Goal: Transaction & Acquisition: Purchase product/service

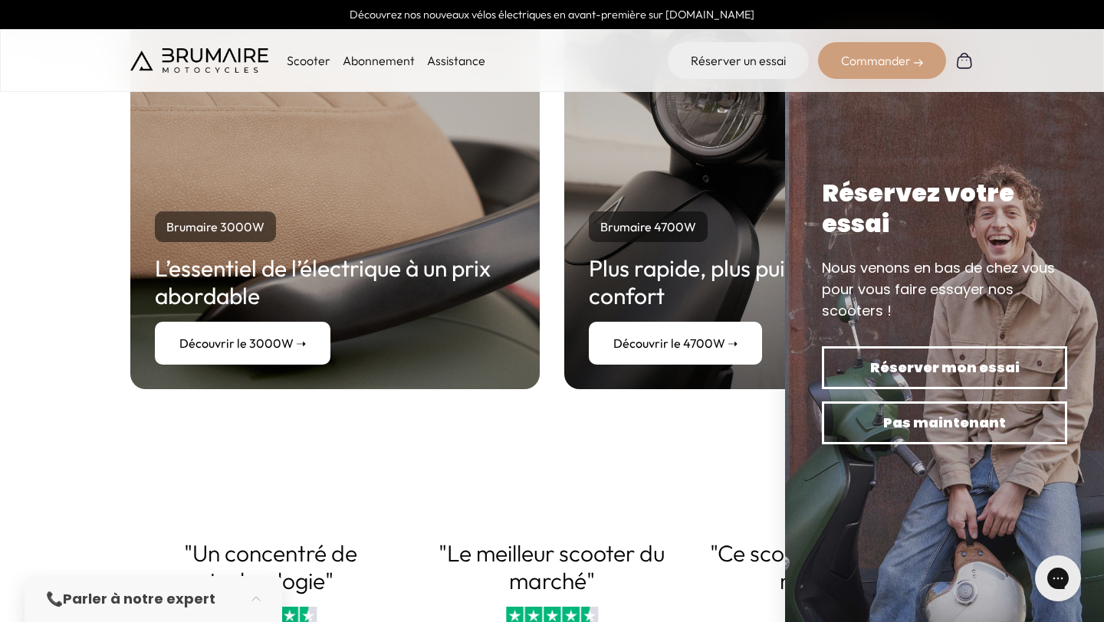
scroll to position [3010, 0]
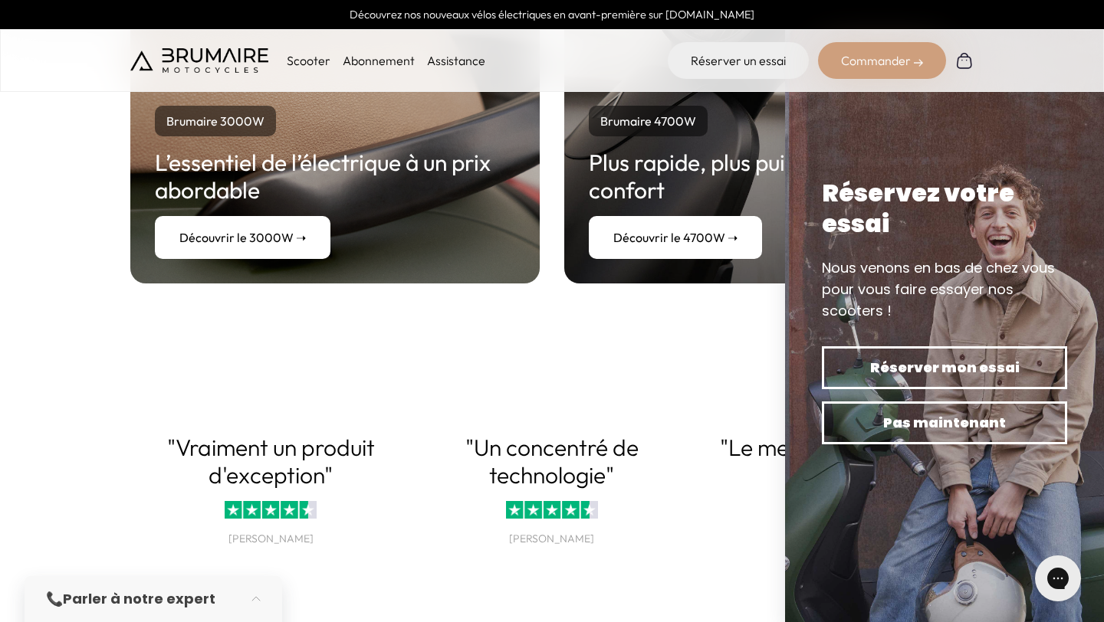
click at [351, 65] on link "Abonnement" at bounding box center [379, 60] width 72 height 15
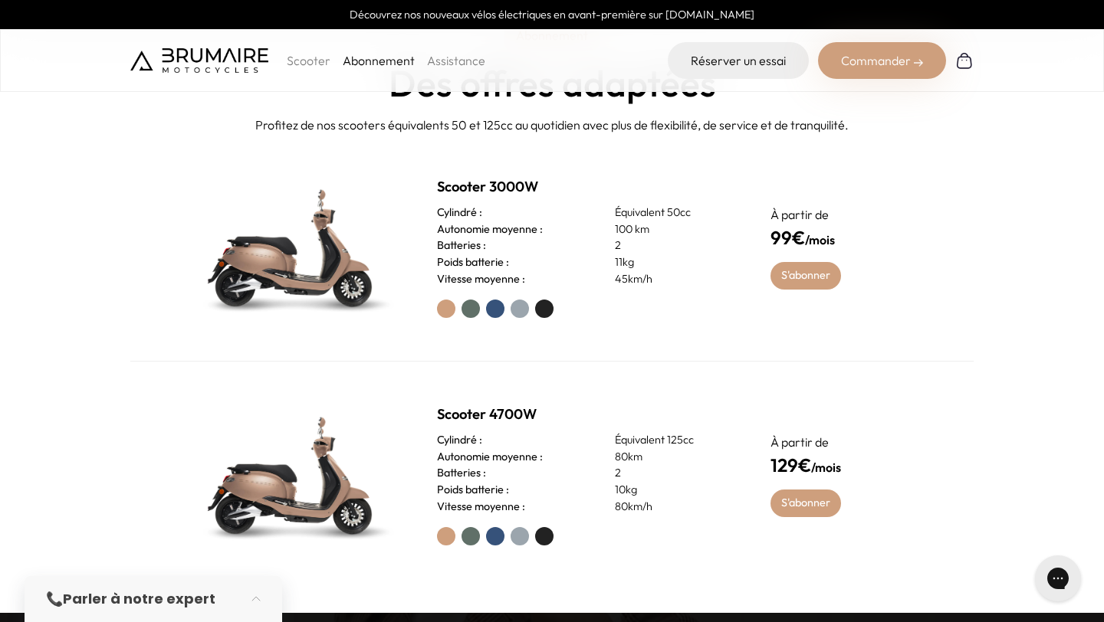
scroll to position [656, 0]
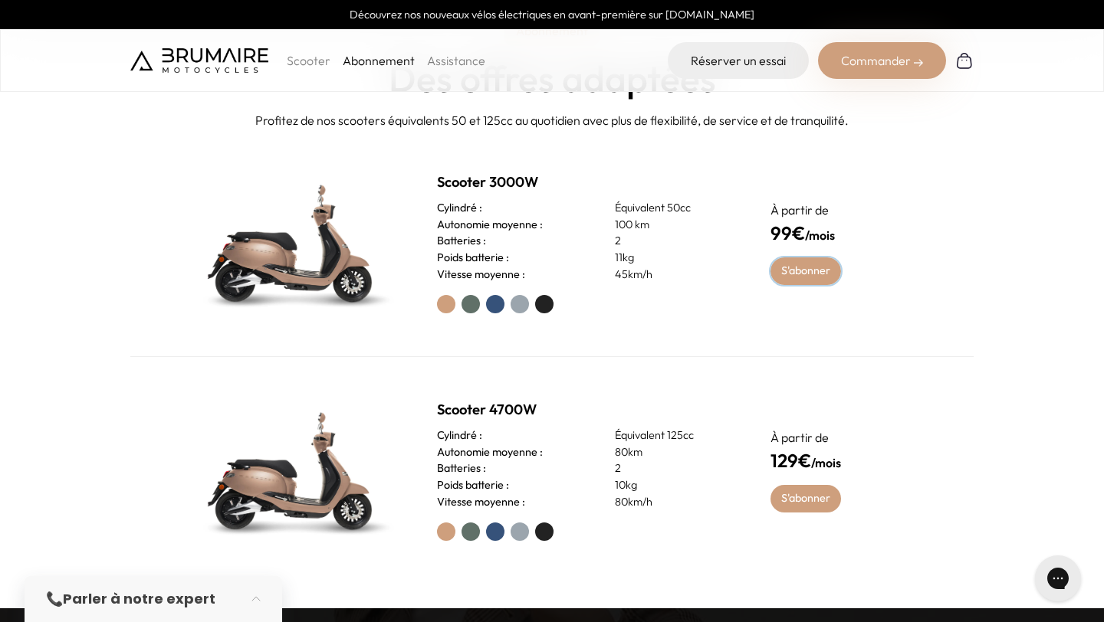
click at [817, 274] on link "S'abonner" at bounding box center [805, 271] width 71 height 28
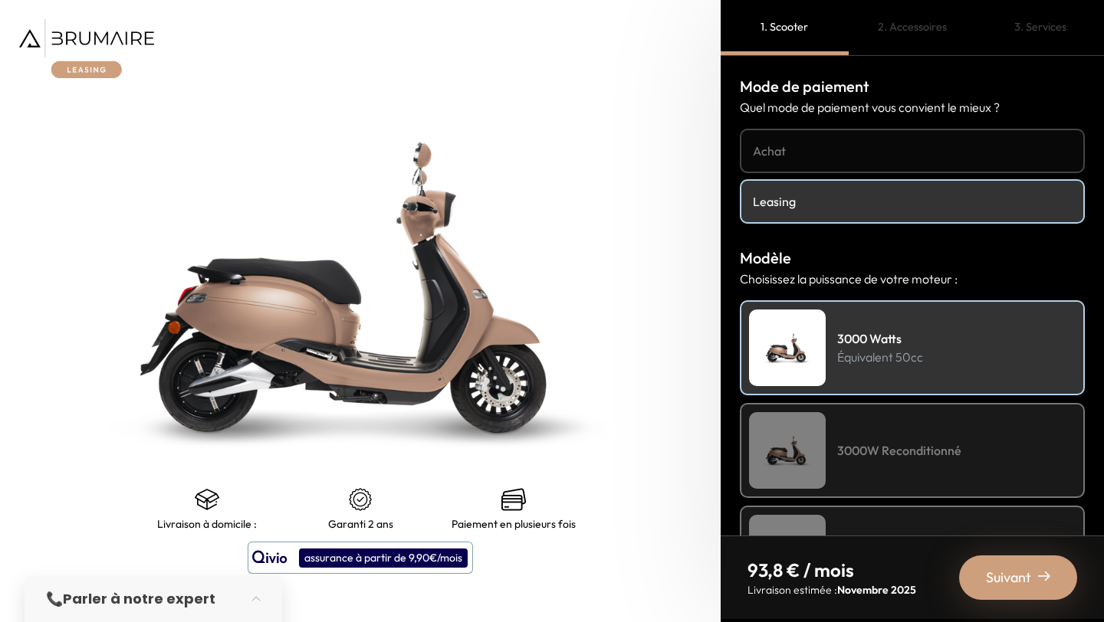
click at [1045, 564] on div "Suivant" at bounding box center [1018, 578] width 118 height 44
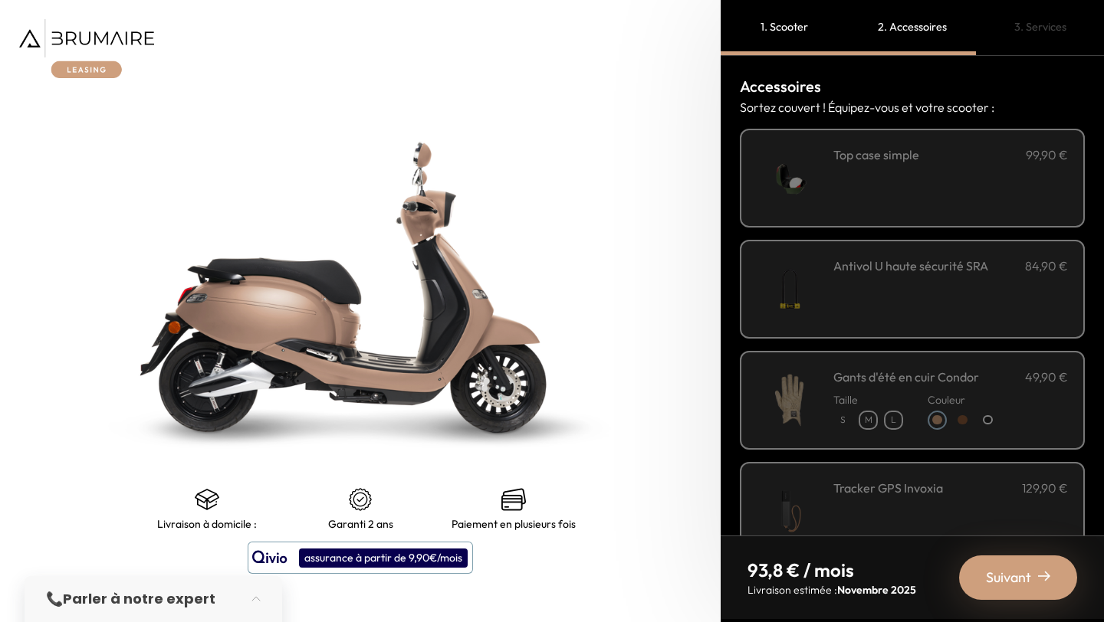
click at [897, 157] on h3 "Top case simple" at bounding box center [876, 155] width 86 height 18
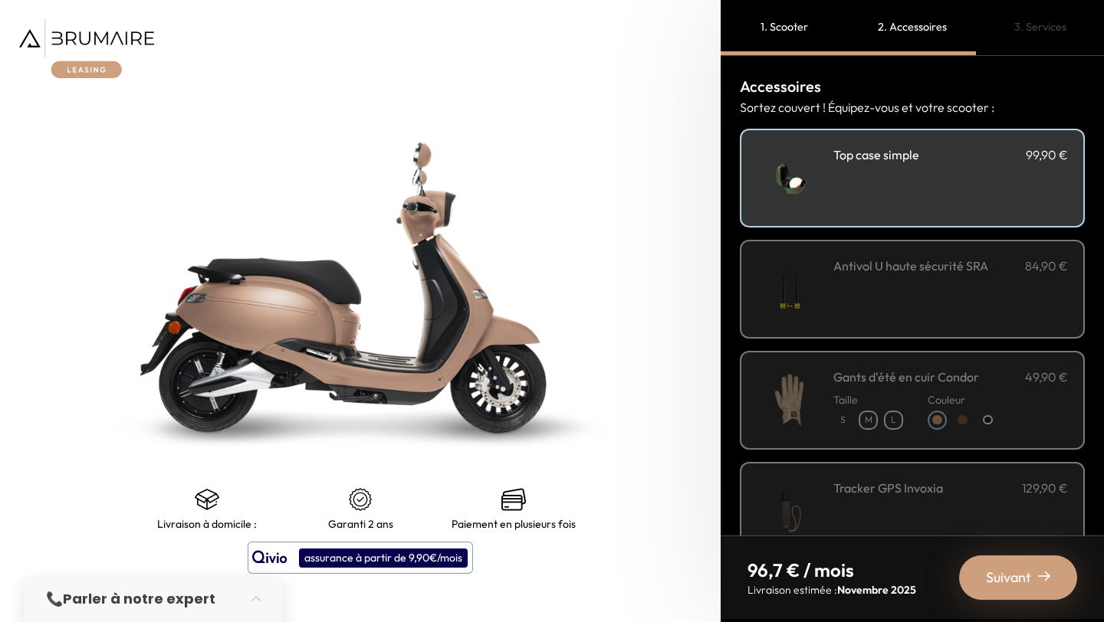
click at [1038, 252] on div "Antivol U haute sécurité SRA 84,90 €" at bounding box center [912, 289] width 345 height 99
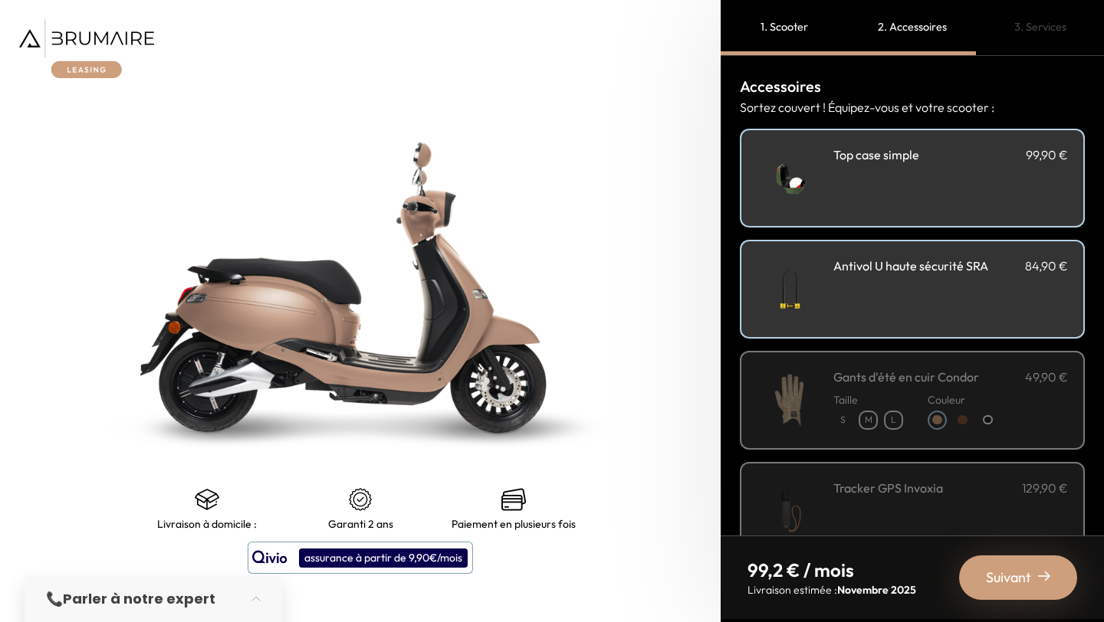
click at [619, 86] on nav at bounding box center [360, 48] width 720 height 97
click at [100, 57] on img at bounding box center [86, 48] width 135 height 59
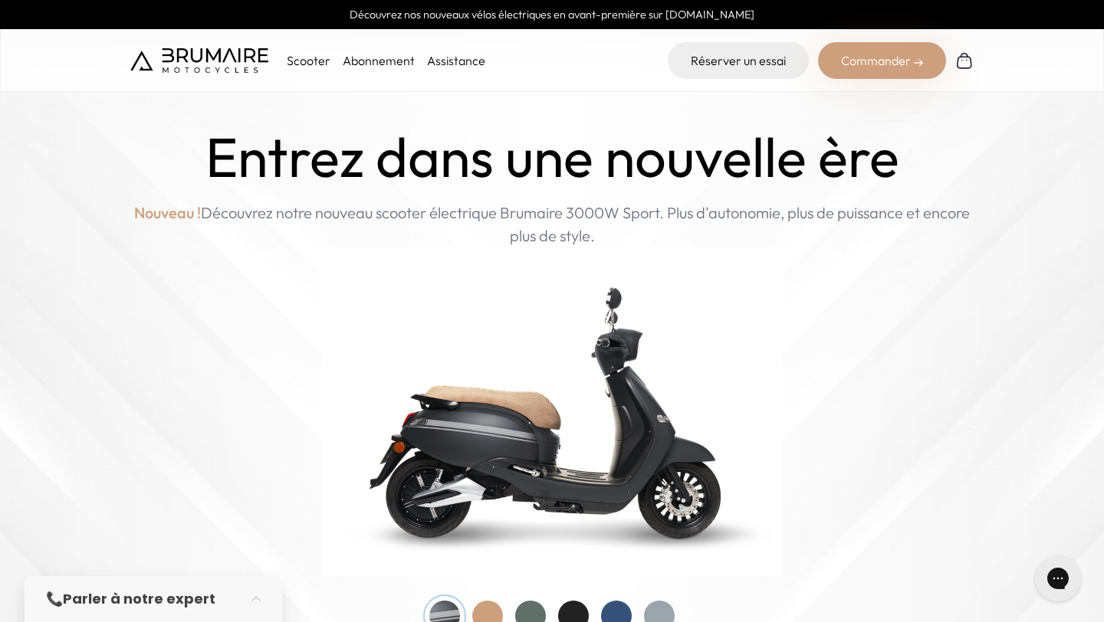
click at [385, 69] on li "Abonnement" at bounding box center [379, 60] width 72 height 18
click at [385, 64] on link "Abonnement" at bounding box center [379, 60] width 72 height 15
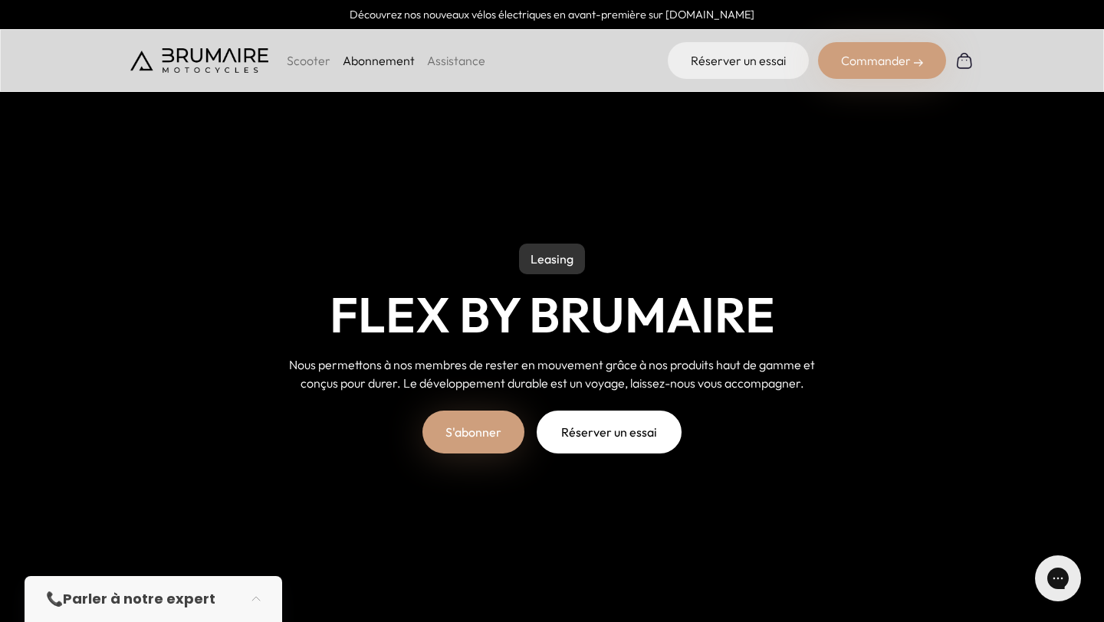
click at [467, 432] on link "S'abonner" at bounding box center [473, 432] width 102 height 43
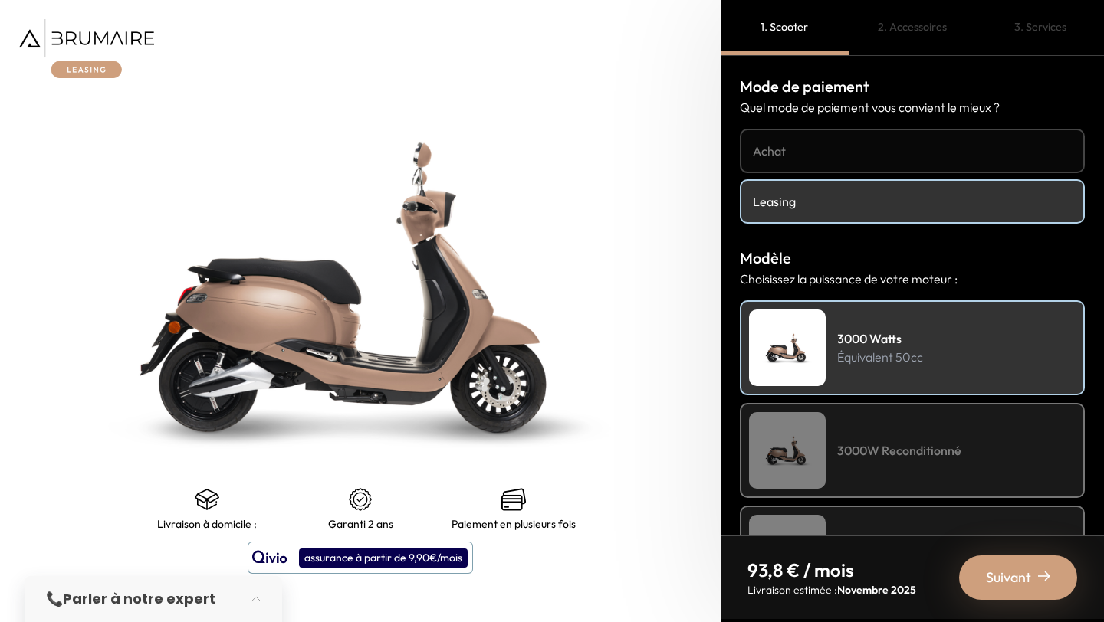
click at [116, 37] on img at bounding box center [86, 48] width 135 height 59
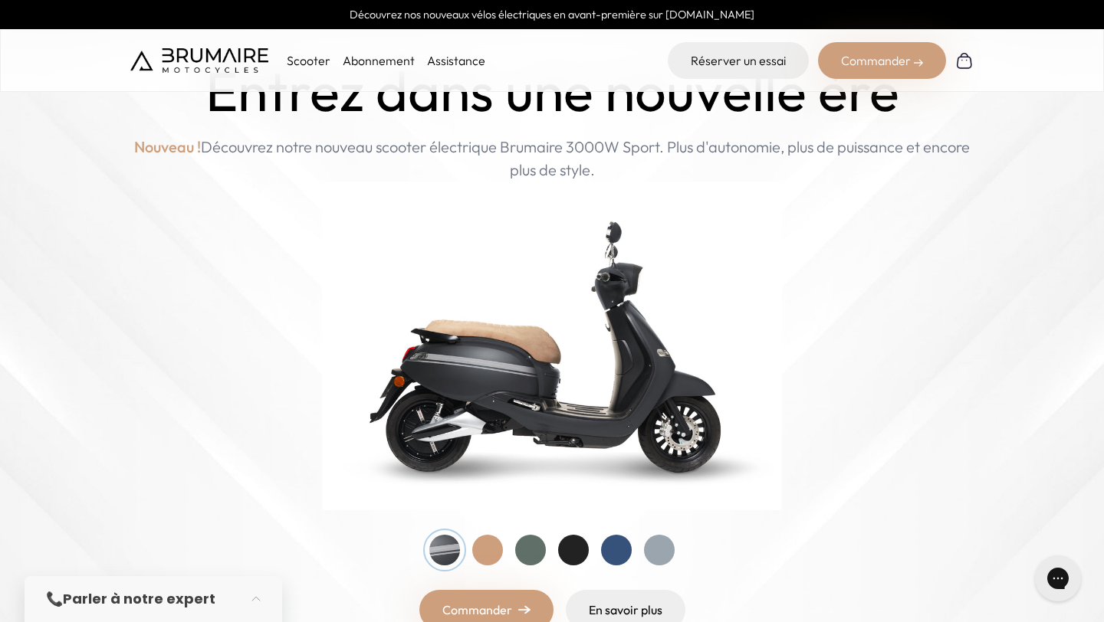
scroll to position [244, 0]
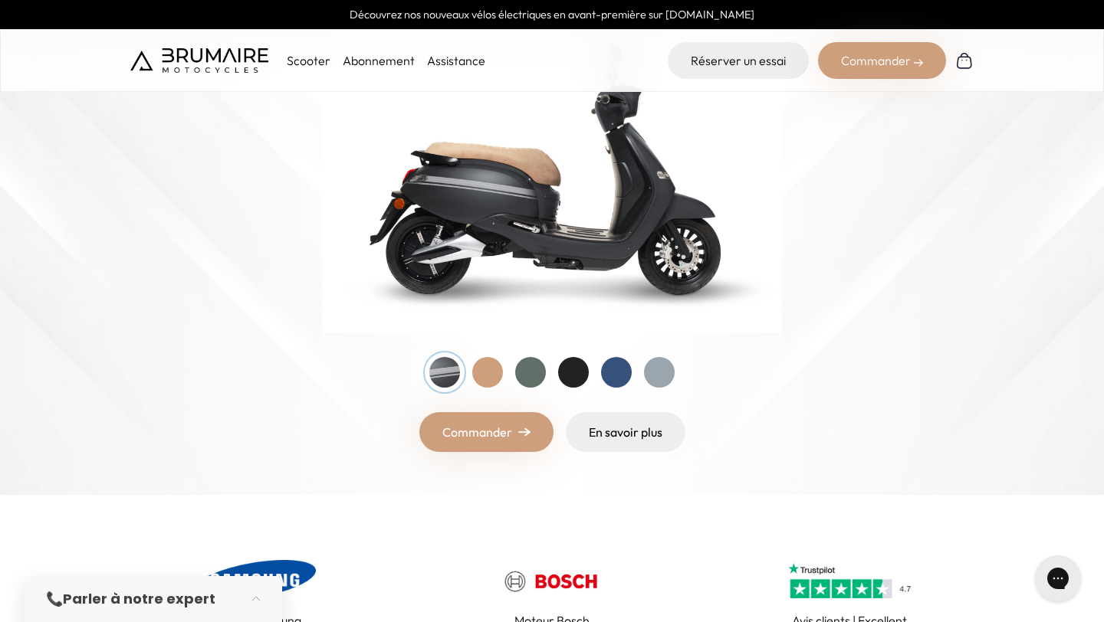
click at [507, 425] on link "Commander" at bounding box center [486, 432] width 134 height 40
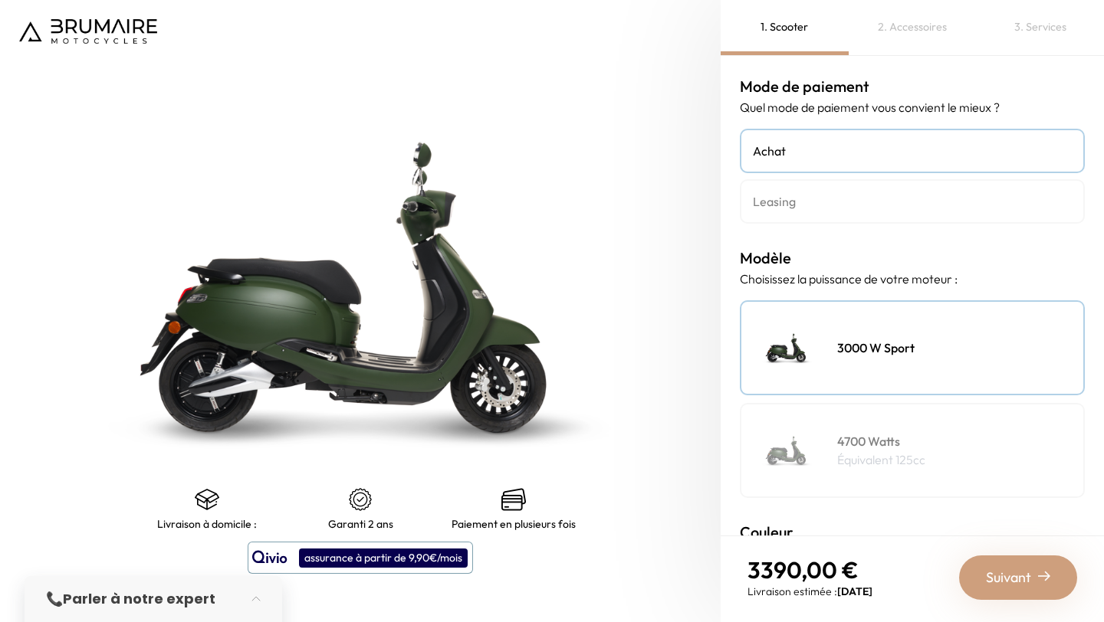
click at [842, 460] on p "Équivalent 125cc" at bounding box center [881, 460] width 88 height 18
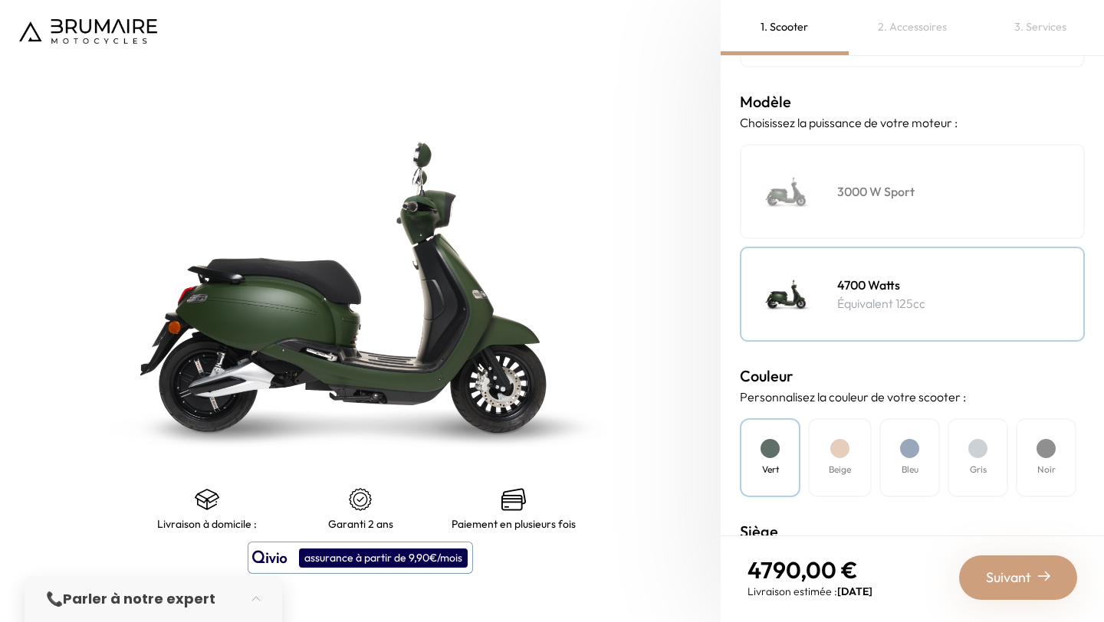
scroll to position [172, 0]
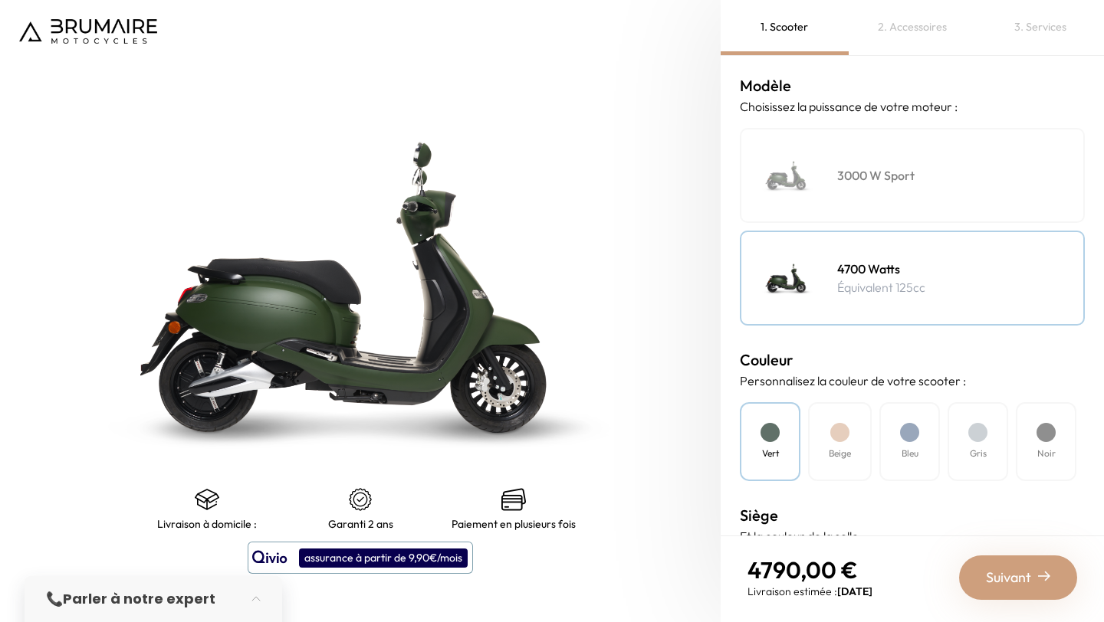
click at [834, 440] on div "Beige" at bounding box center [840, 441] width 64 height 79
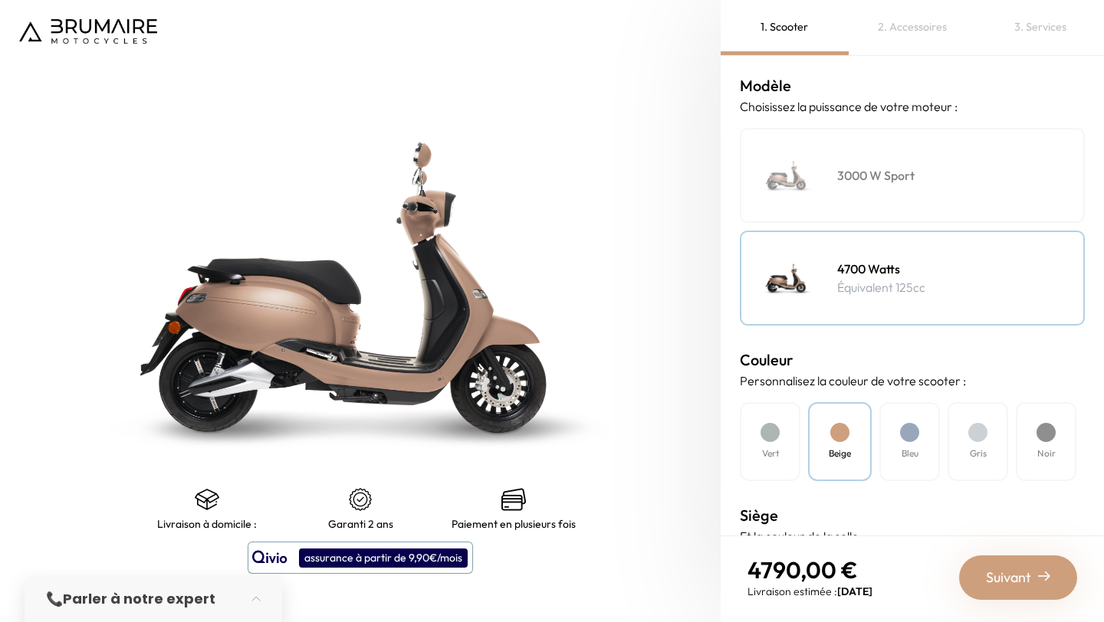
click at [887, 438] on div "Bleu" at bounding box center [909, 441] width 61 height 79
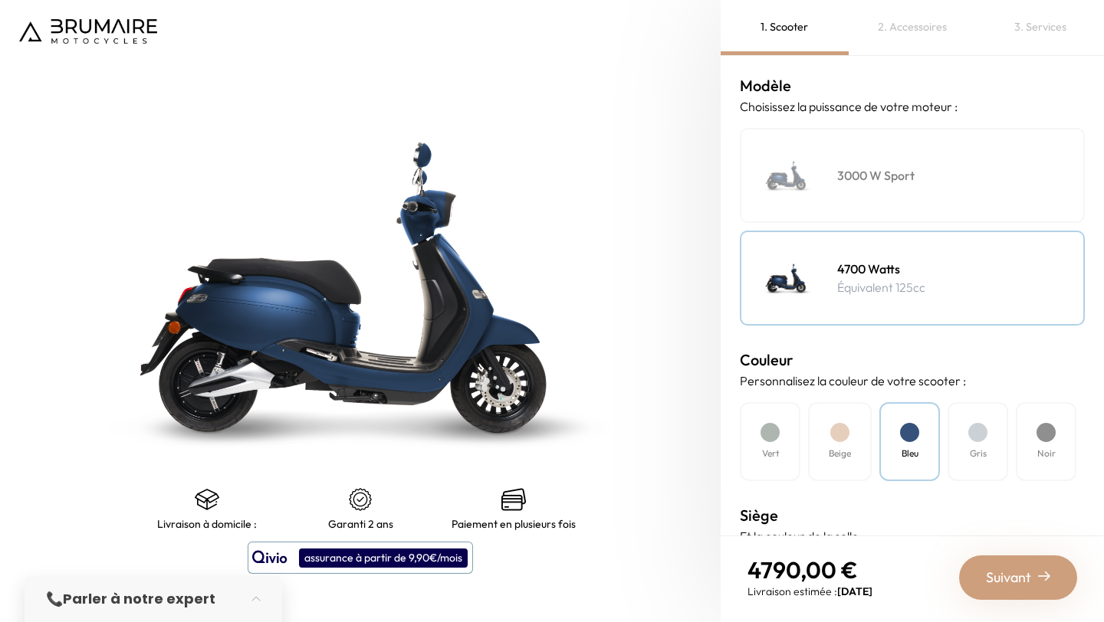
click at [967, 440] on div "Gris" at bounding box center [977, 441] width 61 height 79
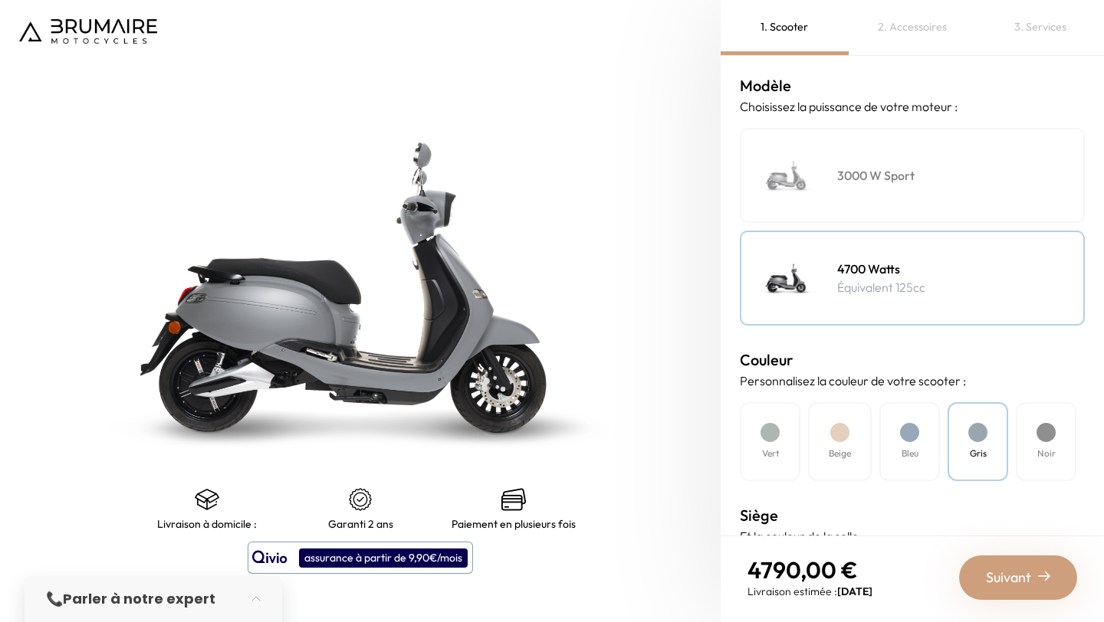
click at [1068, 443] on div "Noir" at bounding box center [1045, 441] width 61 height 79
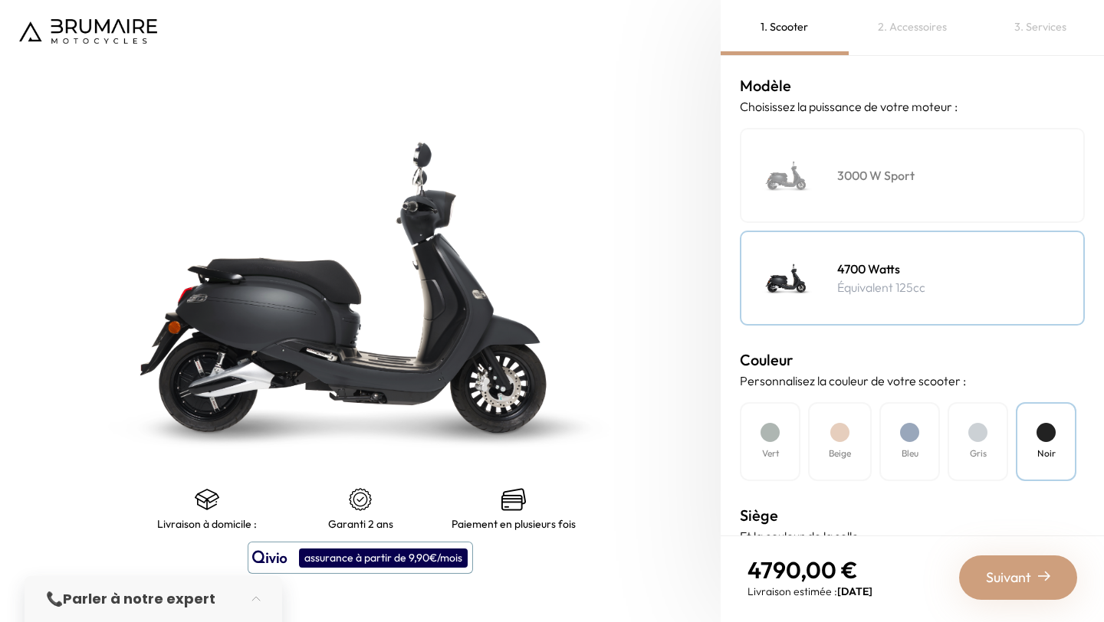
click at [877, 179] on h4 "3000 W Sport" at bounding box center [875, 175] width 77 height 18
click at [775, 448] on h4 "Vert" at bounding box center [770, 454] width 17 height 14
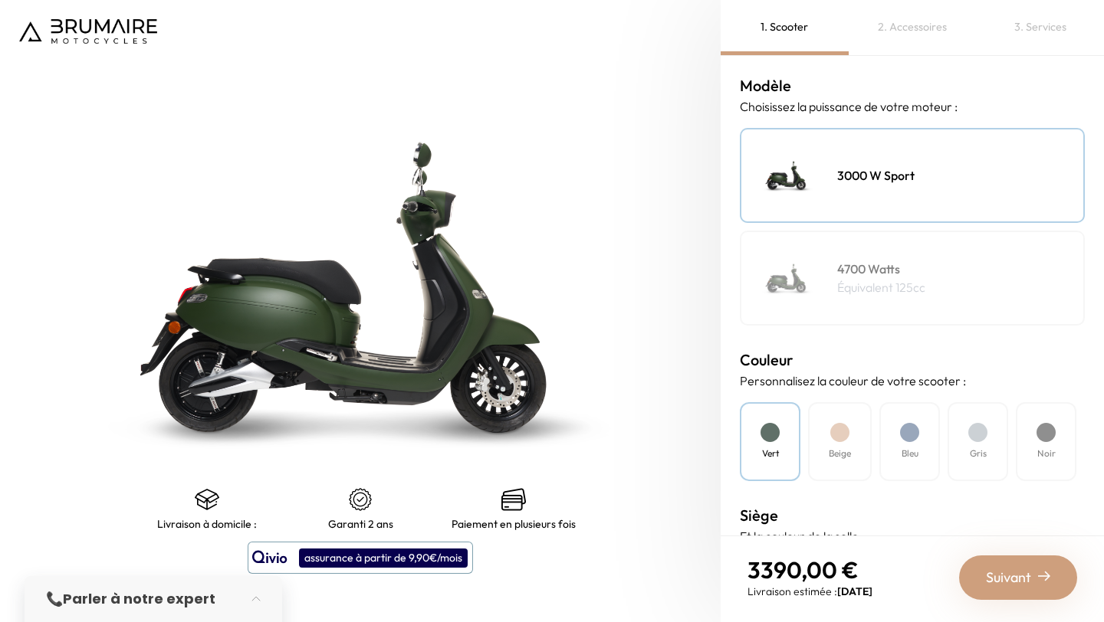
click at [834, 445] on div "Beige" at bounding box center [840, 441] width 64 height 79
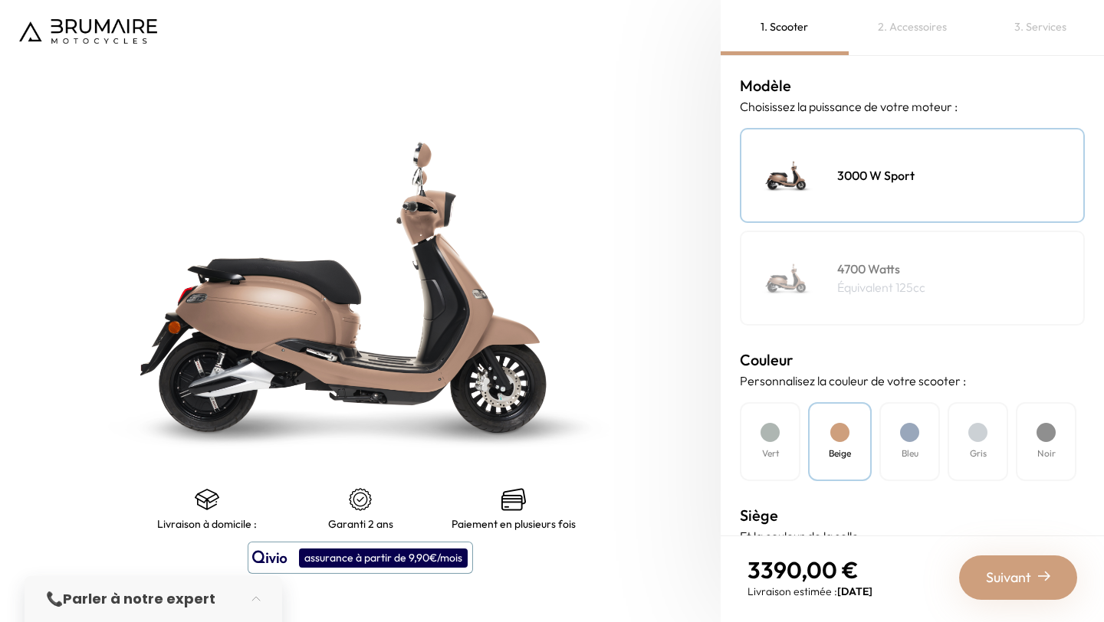
click at [924, 435] on div "Bleu" at bounding box center [909, 441] width 61 height 79
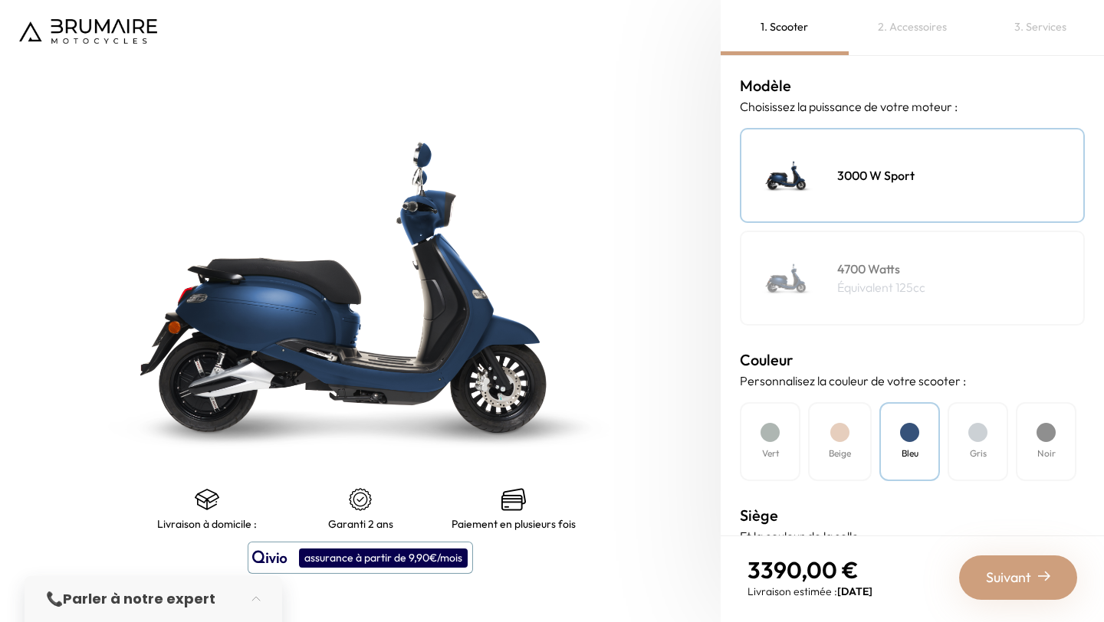
click at [993, 447] on div "Gris" at bounding box center [977, 441] width 61 height 79
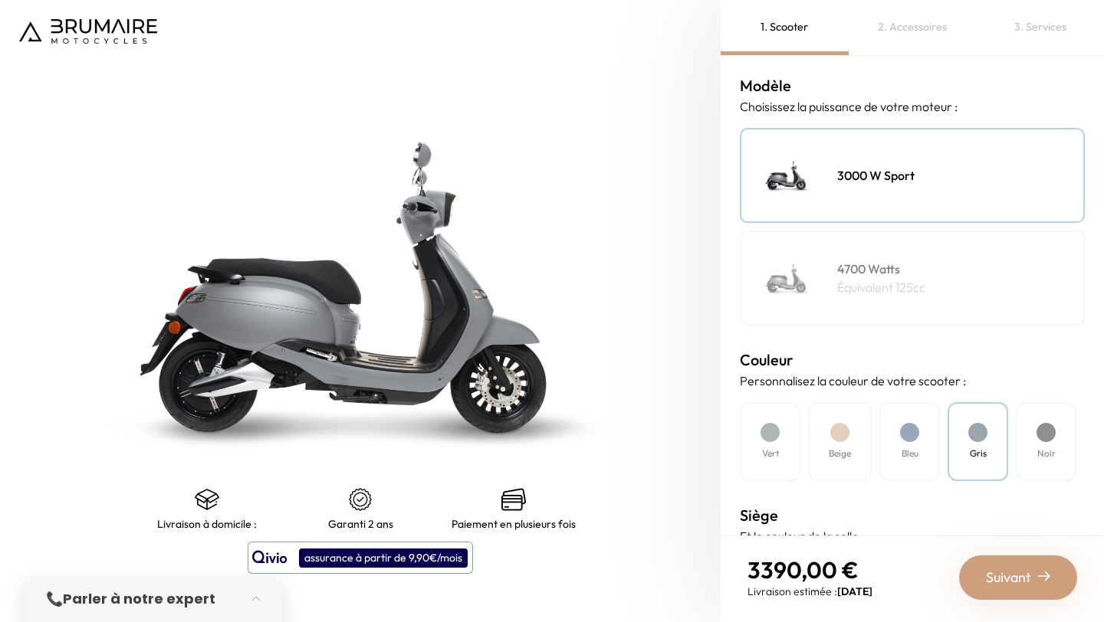
click at [1049, 437] on div at bounding box center [1045, 432] width 19 height 19
